Goal: Find contact information: Find contact information

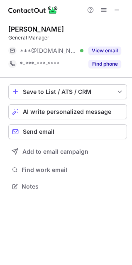
scroll to position [181, 132]
click at [117, 13] on span at bounding box center [117, 10] width 7 height 7
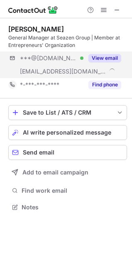
scroll to position [202, 132]
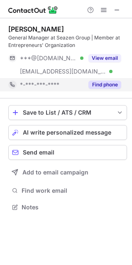
click at [110, 81] on button "Find phone" at bounding box center [105, 85] width 33 height 8
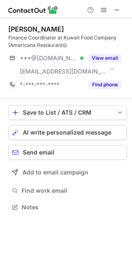
scroll to position [202, 132]
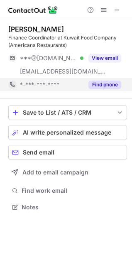
click at [105, 86] on button "Find phone" at bounding box center [105, 85] width 33 height 8
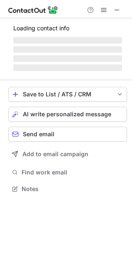
scroll to position [181, 132]
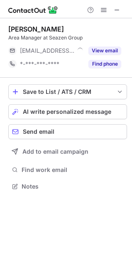
scroll to position [181, 132]
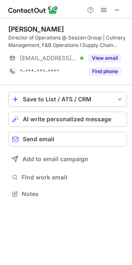
scroll to position [188, 132]
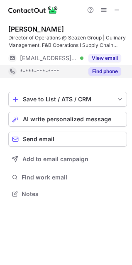
click at [103, 72] on button "Find phone" at bounding box center [105, 71] width 33 height 8
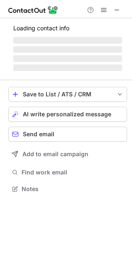
scroll to position [183, 132]
click at [104, 71] on span "‌" at bounding box center [67, 67] width 109 height 7
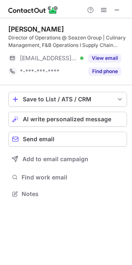
scroll to position [188, 132]
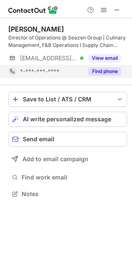
click at [101, 69] on button "Find phone" at bounding box center [105, 71] width 33 height 8
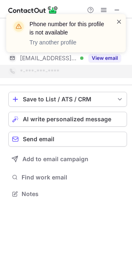
click at [122, 23] on span at bounding box center [119, 21] width 7 height 8
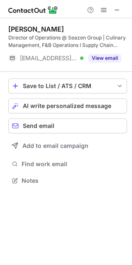
scroll to position [175, 132]
click at [110, 56] on button "View email" at bounding box center [105, 58] width 33 height 8
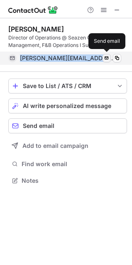
drag, startPoint x: 19, startPoint y: 60, endPoint x: 108, endPoint y: 59, distance: 88.9
click at [108, 59] on div "karanveer@seazengroup.com Verified Send email" at bounding box center [64, 58] width 113 height 13
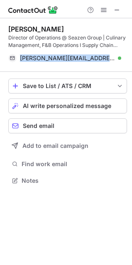
copy div "karanveer@seazengroup.com Verified"
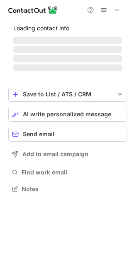
scroll to position [181, 132]
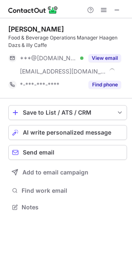
scroll to position [202, 132]
click at [111, 13] on div at bounding box center [104, 10] width 40 height 10
click at [115, 12] on span at bounding box center [117, 10] width 7 height 7
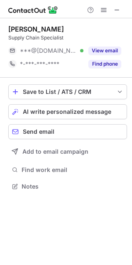
scroll to position [181, 132]
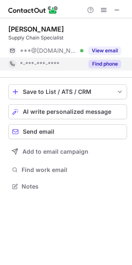
click at [116, 64] on button "Find phone" at bounding box center [105, 64] width 33 height 8
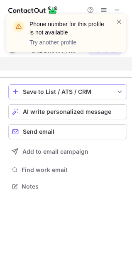
scroll to position [167, 132]
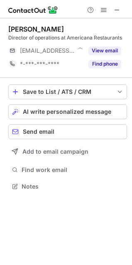
scroll to position [181, 132]
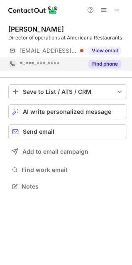
click at [100, 66] on button "Find phone" at bounding box center [105, 64] width 33 height 8
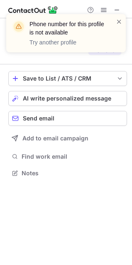
scroll to position [154, 132]
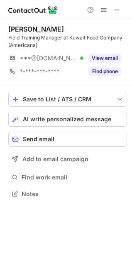
scroll to position [188, 132]
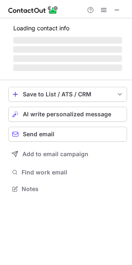
scroll to position [188, 132]
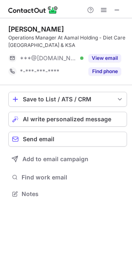
click at [102, 73] on button "Find phone" at bounding box center [105, 71] width 33 height 8
click at [118, 7] on span at bounding box center [117, 10] width 7 height 7
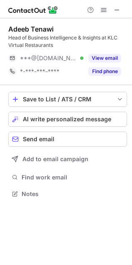
scroll to position [188, 132]
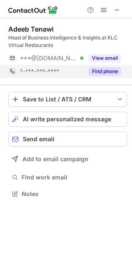
click at [117, 70] on button "Find phone" at bounding box center [105, 71] width 33 height 8
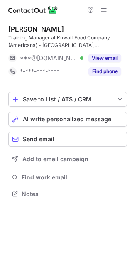
scroll to position [188, 132]
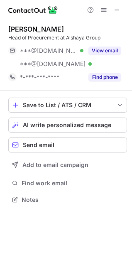
scroll to position [194, 132]
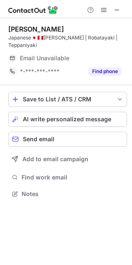
scroll to position [188, 132]
click at [113, 64] on div "Email Unavailable" at bounding box center [70, 58] width 101 height 13
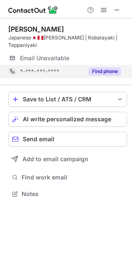
click at [101, 71] on button "Find phone" at bounding box center [105, 71] width 33 height 8
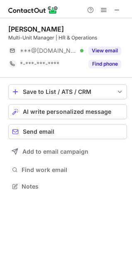
scroll to position [181, 132]
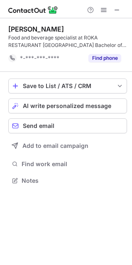
scroll to position [175, 132]
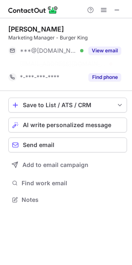
scroll to position [181, 132]
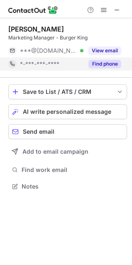
click at [106, 59] on div "Nimet Akgul Marketing Manager - Burger King ***@gmail.com Verified View email *…" at bounding box center [66, 108] width 132 height 181
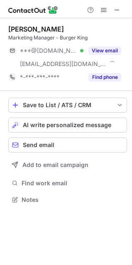
scroll to position [194, 132]
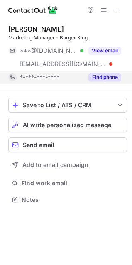
click at [106, 76] on button "Find phone" at bounding box center [105, 77] width 33 height 8
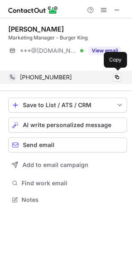
scroll to position [181, 132]
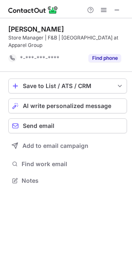
scroll to position [167, 132]
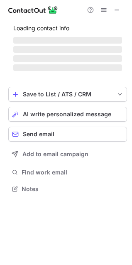
scroll to position [181, 132]
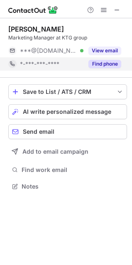
click at [110, 63] on button "Find phone" at bounding box center [105, 64] width 33 height 8
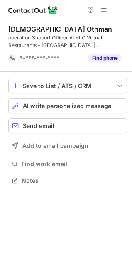
scroll to position [175, 132]
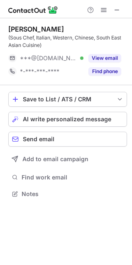
scroll to position [188, 132]
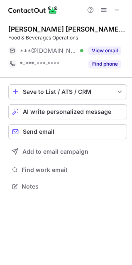
scroll to position [181, 132]
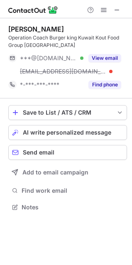
scroll to position [202, 132]
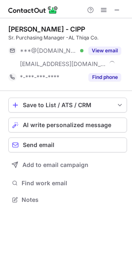
scroll to position [194, 132]
click at [118, 9] on span at bounding box center [117, 10] width 7 height 7
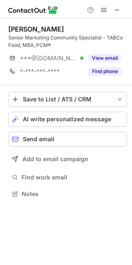
scroll to position [188, 132]
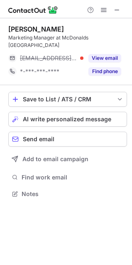
scroll to position [181, 132]
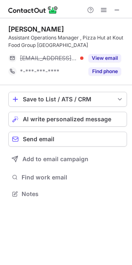
scroll to position [188, 132]
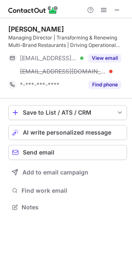
scroll to position [202, 132]
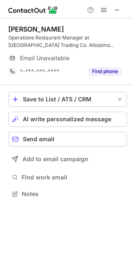
scroll to position [188, 132]
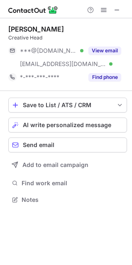
scroll to position [194, 132]
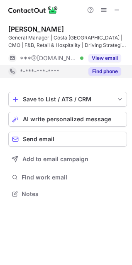
scroll to position [188, 132]
click at [100, 72] on button "Find phone" at bounding box center [105, 71] width 33 height 8
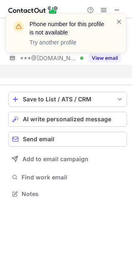
scroll to position [175, 132]
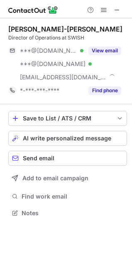
scroll to position [207, 132]
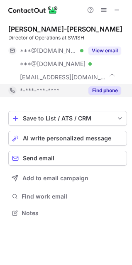
click at [115, 89] on button "Find phone" at bounding box center [105, 90] width 33 height 8
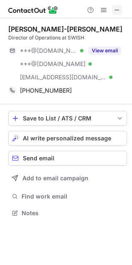
click at [115, 9] on span at bounding box center [117, 10] width 7 height 7
click at [122, 11] on button at bounding box center [117, 10] width 10 height 10
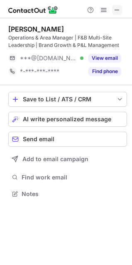
scroll to position [188, 132]
click at [117, 8] on span at bounding box center [117, 10] width 7 height 7
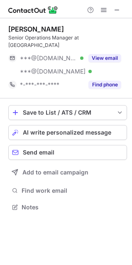
scroll to position [194, 132]
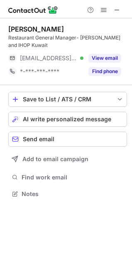
scroll to position [188, 132]
